Goal: Navigation & Orientation: Find specific page/section

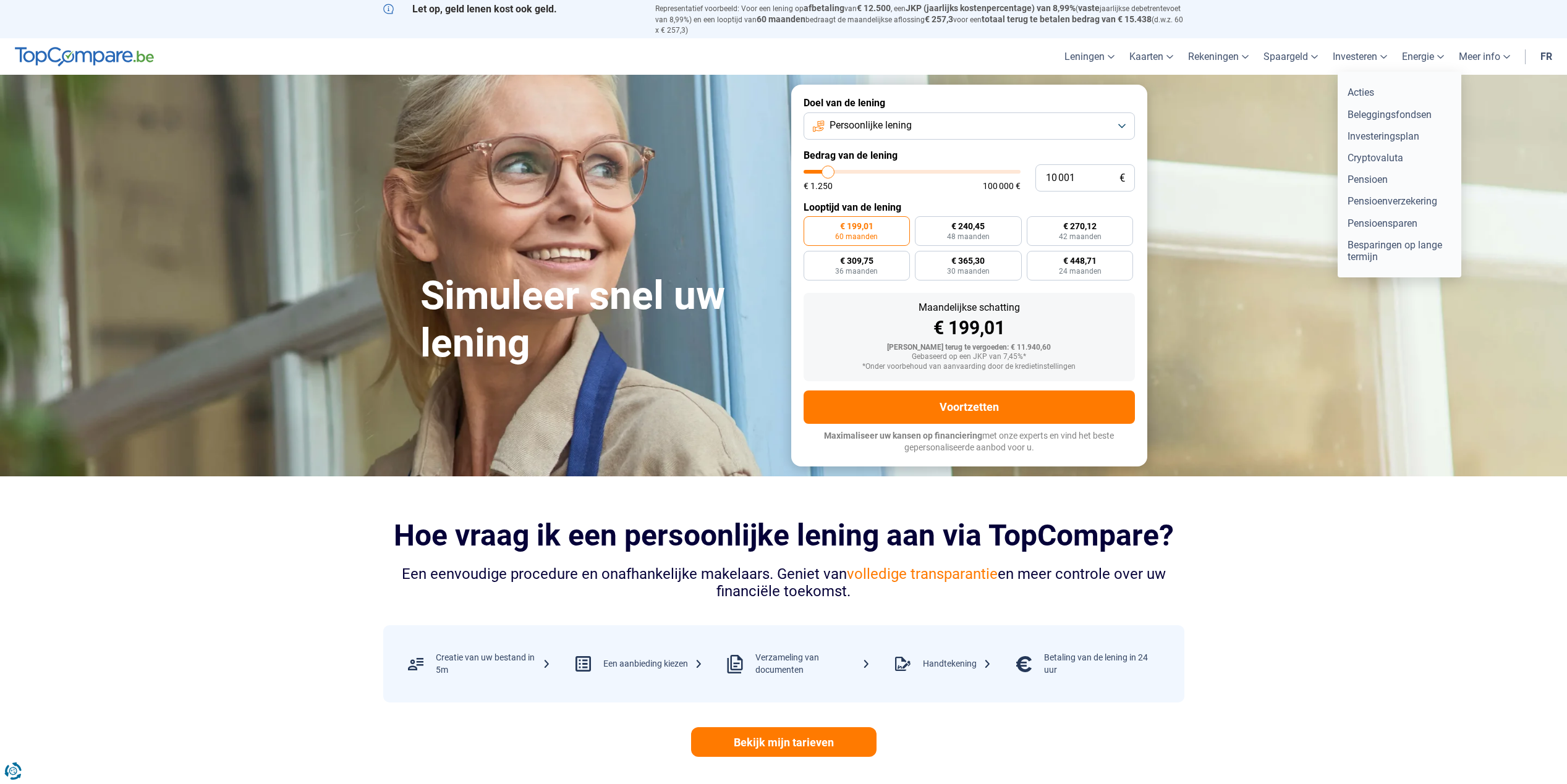
click at [1338, 57] on link "Investeren" at bounding box center [1360, 56] width 69 height 37
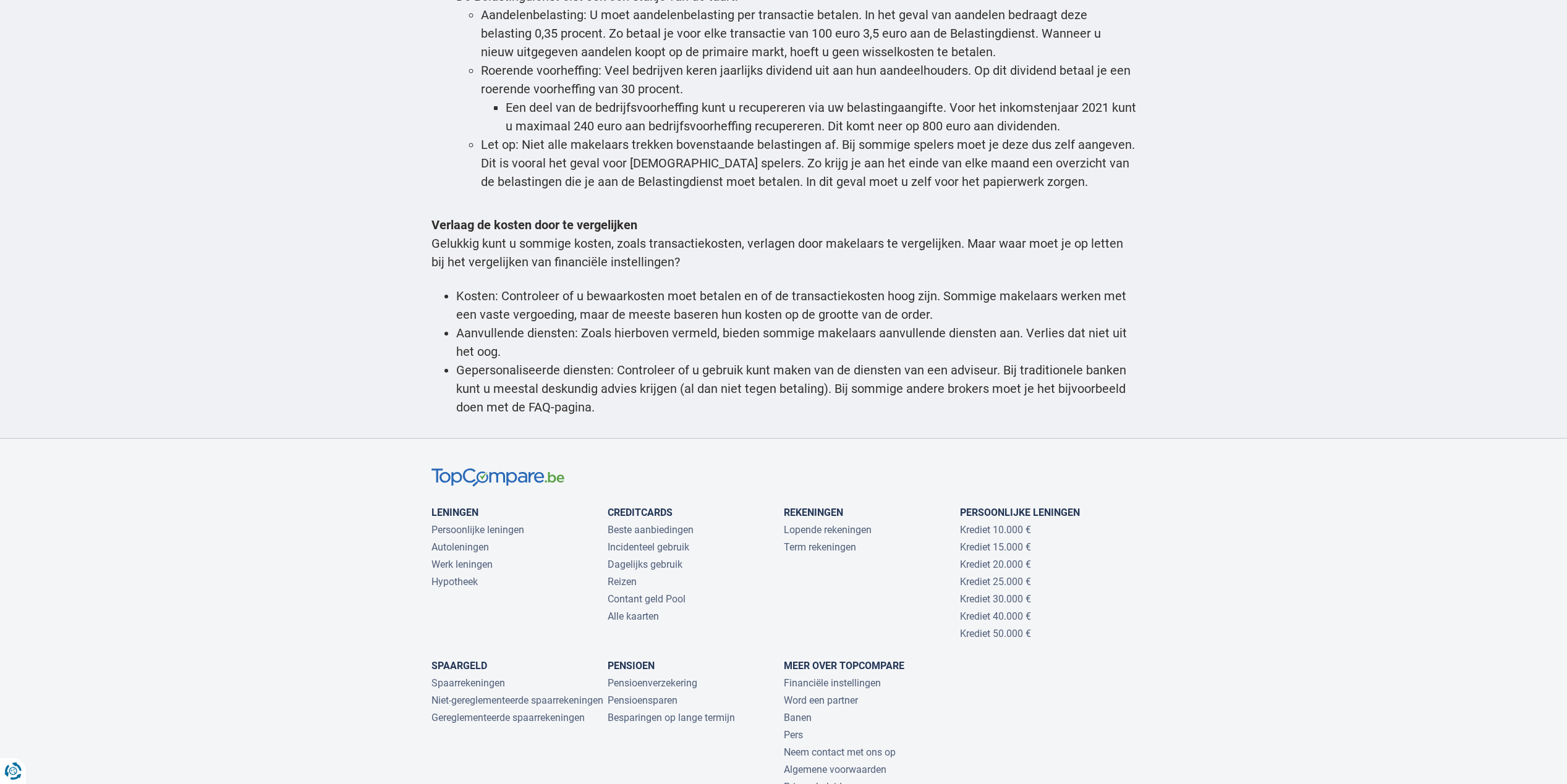
scroll to position [2719, 0]
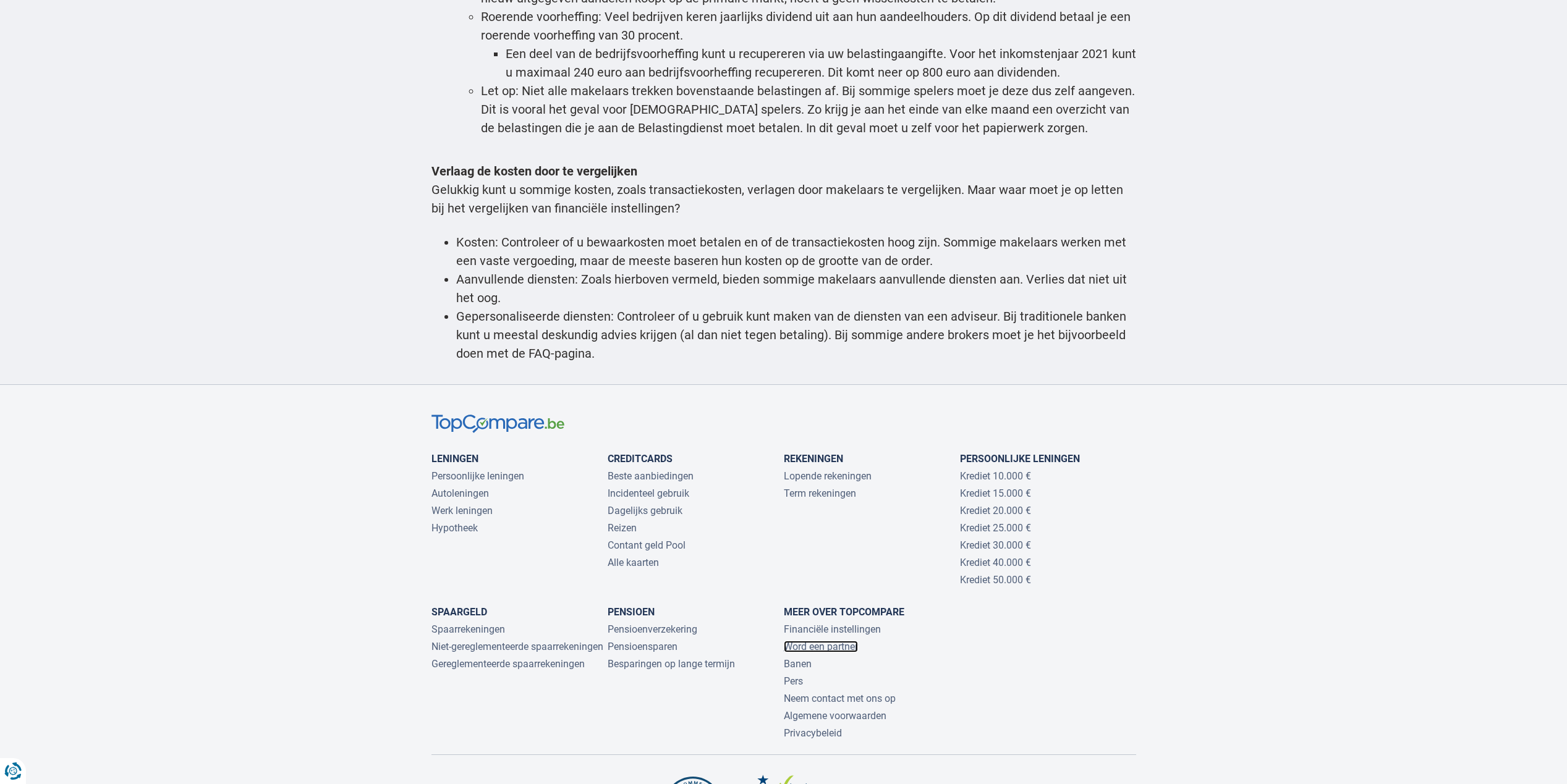
click at [815, 645] on link "Word een partner" at bounding box center [820, 647] width 74 height 12
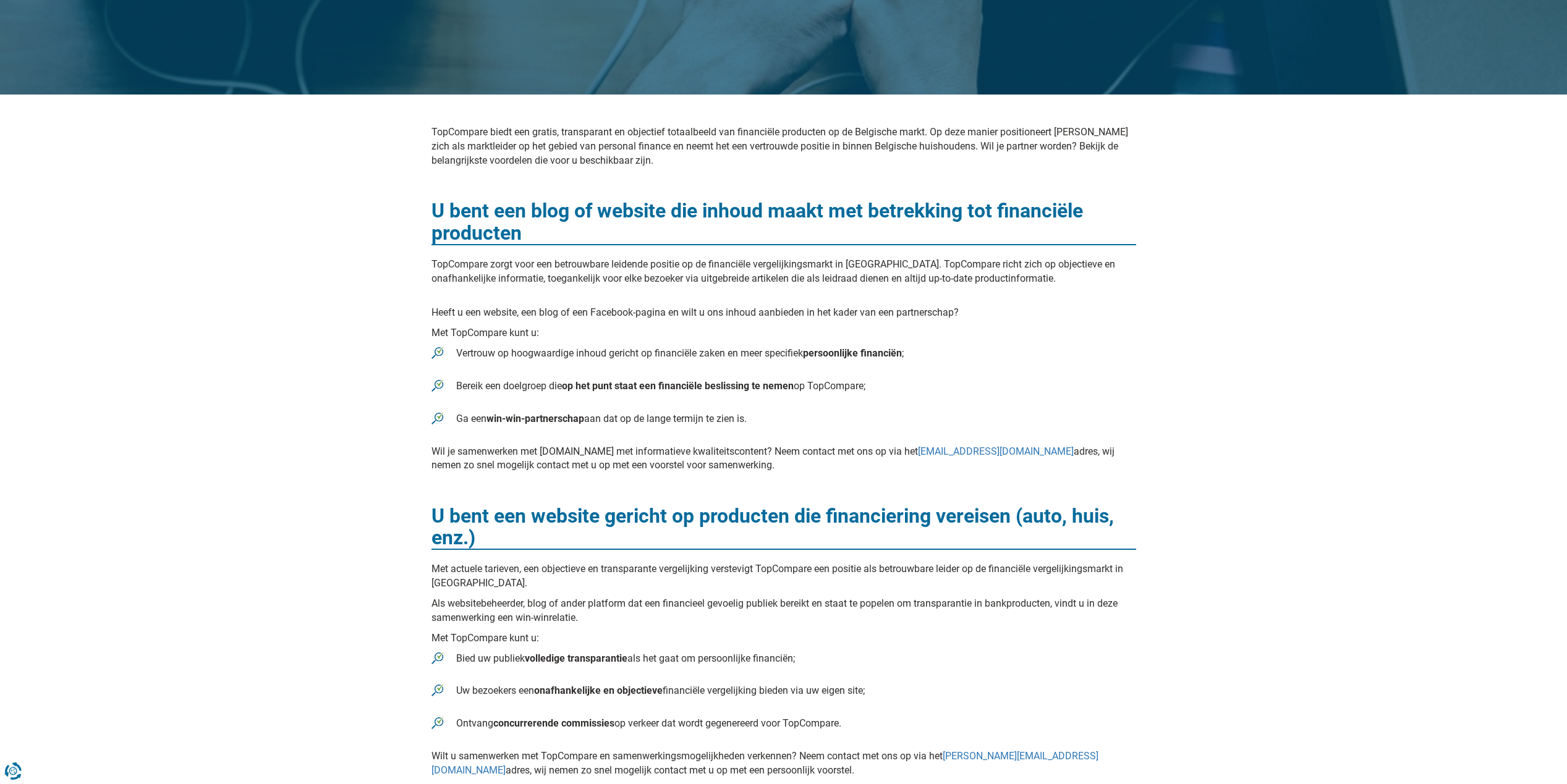
scroll to position [247, 0]
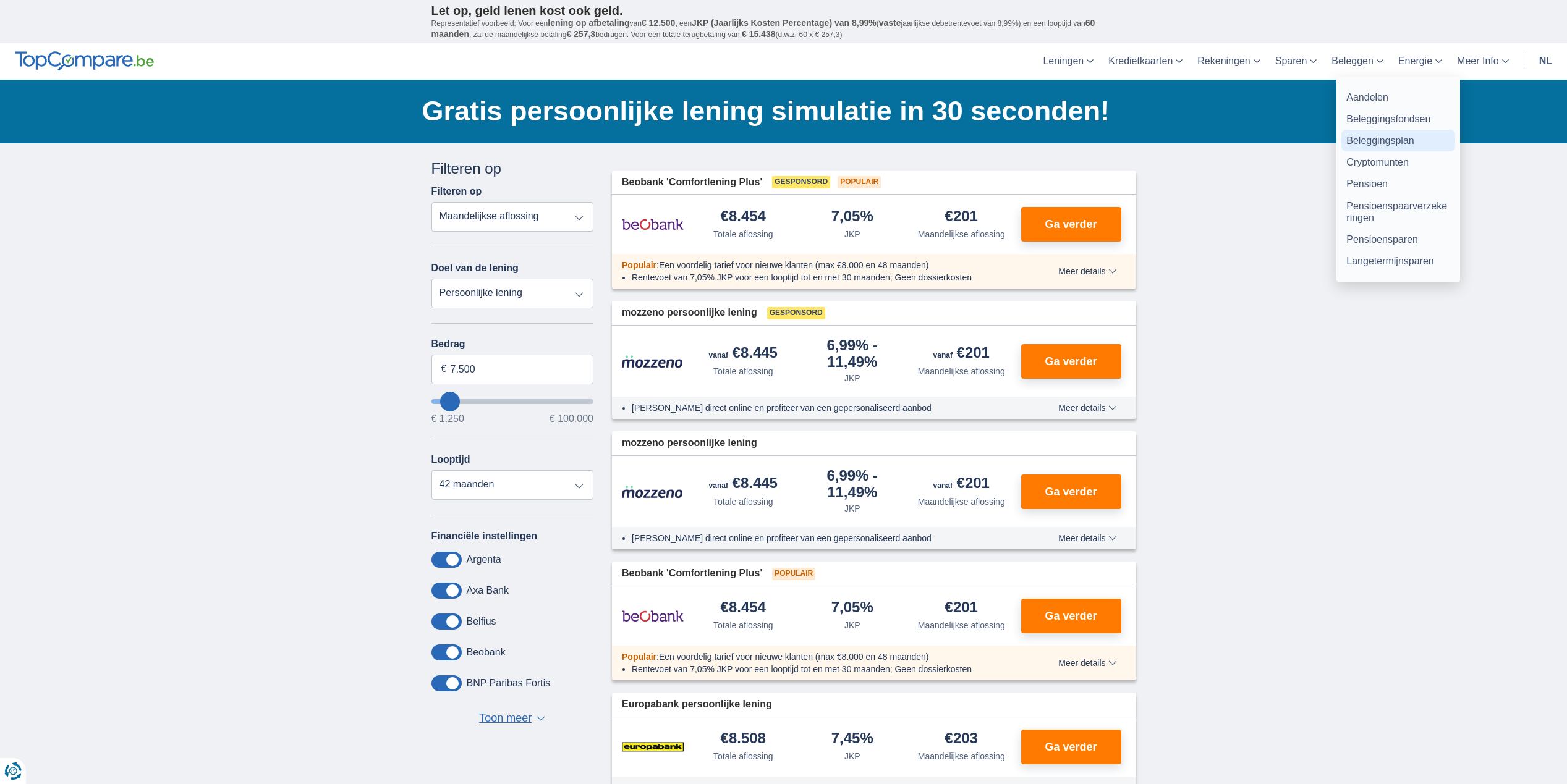
click at [1383, 134] on link "Beleggingsplan" at bounding box center [1398, 140] width 113 height 22
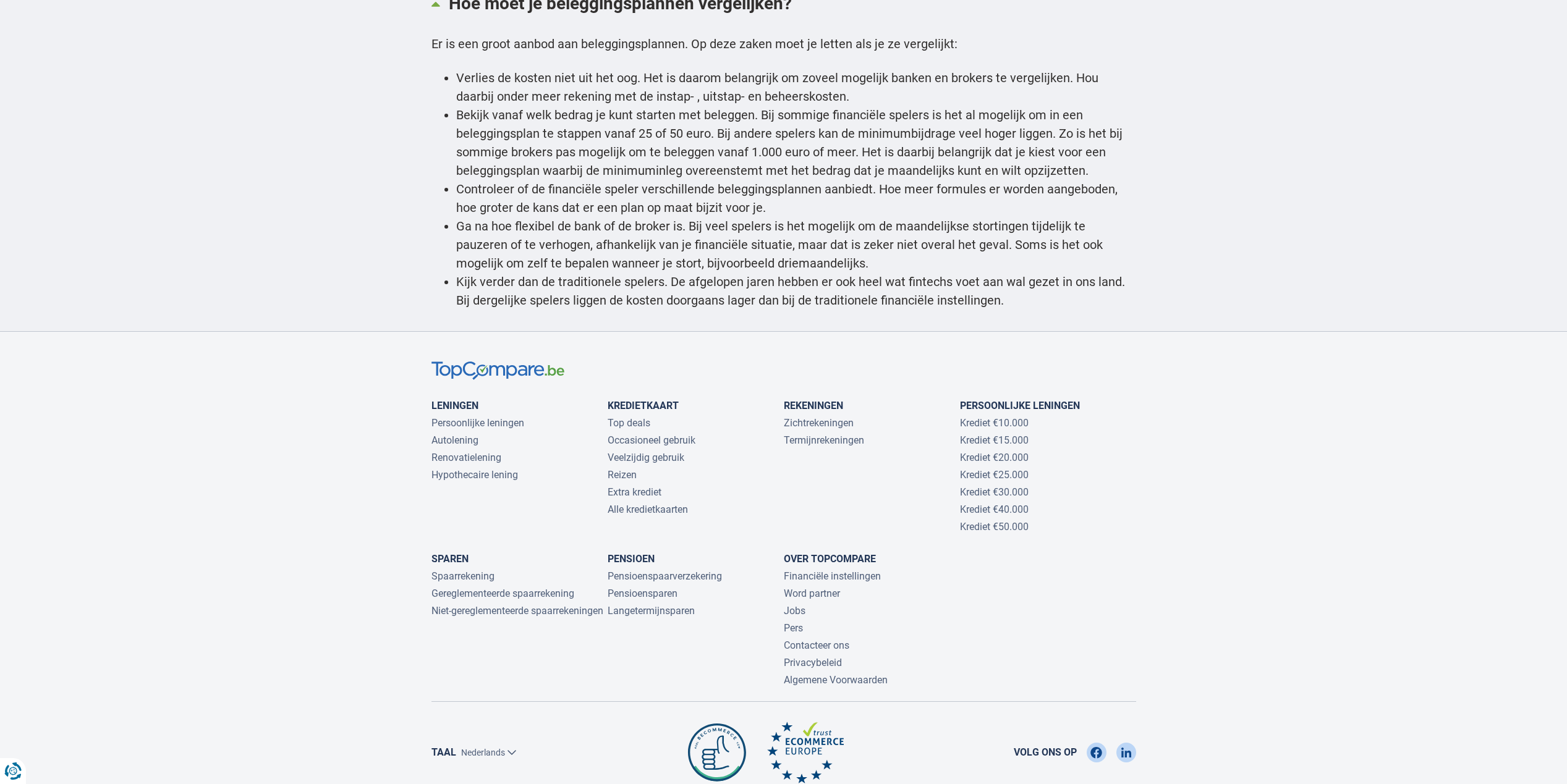
scroll to position [2657, 0]
